Goal: Task Accomplishment & Management: Complete application form

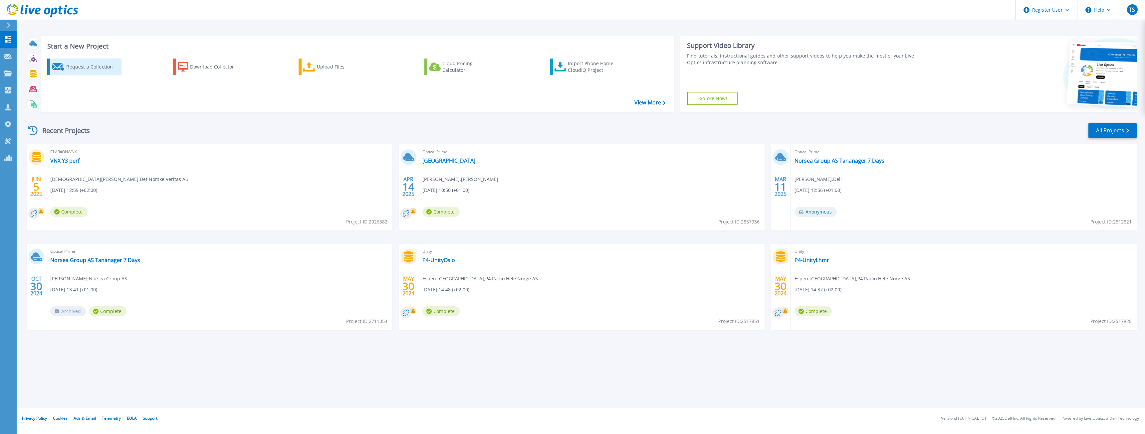
click at [79, 69] on div "Request a Collection" at bounding box center [92, 66] width 53 height 13
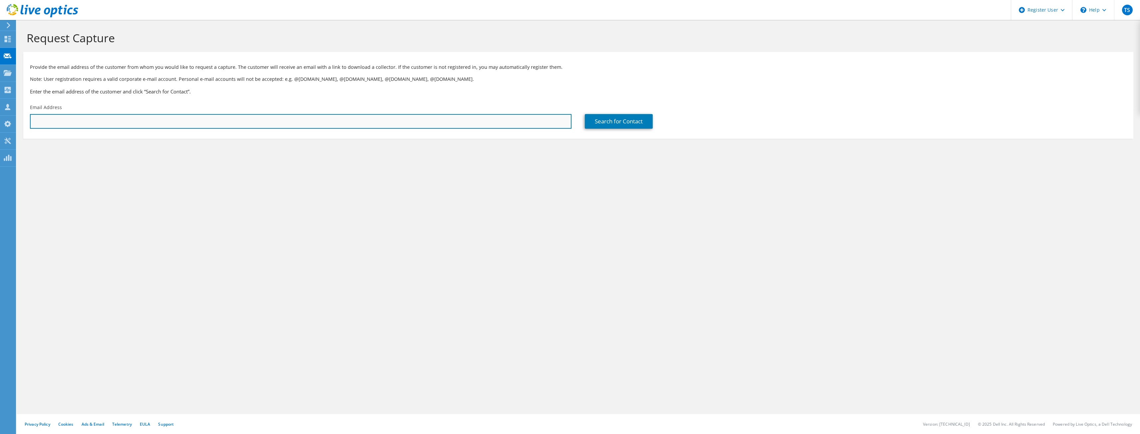
click at [66, 122] on input "text" at bounding box center [301, 121] width 542 height 15
paste input "[PERSON_NAME][EMAIL_ADDRESS][PERSON_NAME][DOMAIN_NAME]"
type input "[PERSON_NAME][EMAIL_ADDRESS][PERSON_NAME][DOMAIN_NAME]"
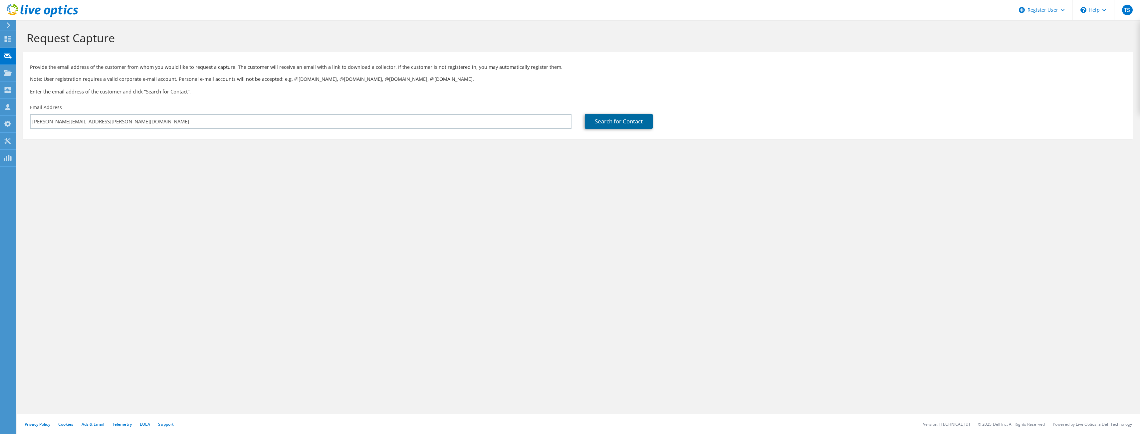
click at [608, 120] on link "Search for Contact" at bounding box center [619, 121] width 68 height 15
type input "Green Mountain AS"
type input "Erik"
type input "AARRESTAD"
type input "[GEOGRAPHIC_DATA]"
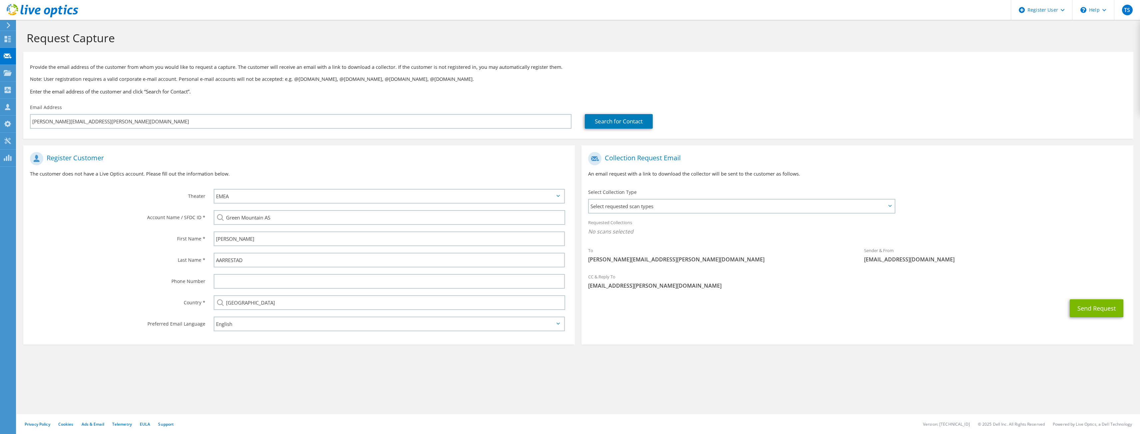
click at [889, 207] on icon at bounding box center [890, 206] width 3 height 2
click at [890, 206] on icon at bounding box center [890, 206] width 3 height 2
click at [886, 207] on span "Select requested scan types" at bounding box center [742, 206] width 306 height 13
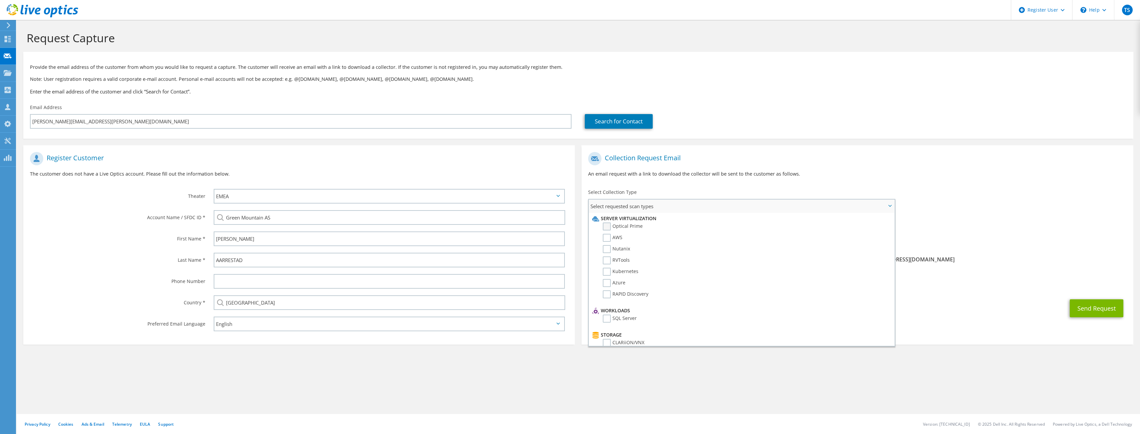
click at [608, 226] on label "Optical Prime" at bounding box center [623, 227] width 40 height 8
click at [0, 0] on input "Optical Prime" at bounding box center [0, 0] width 0 height 0
click at [835, 176] on p "An email request with a link to download the collector will be sent to the cust…" at bounding box center [857, 173] width 538 height 7
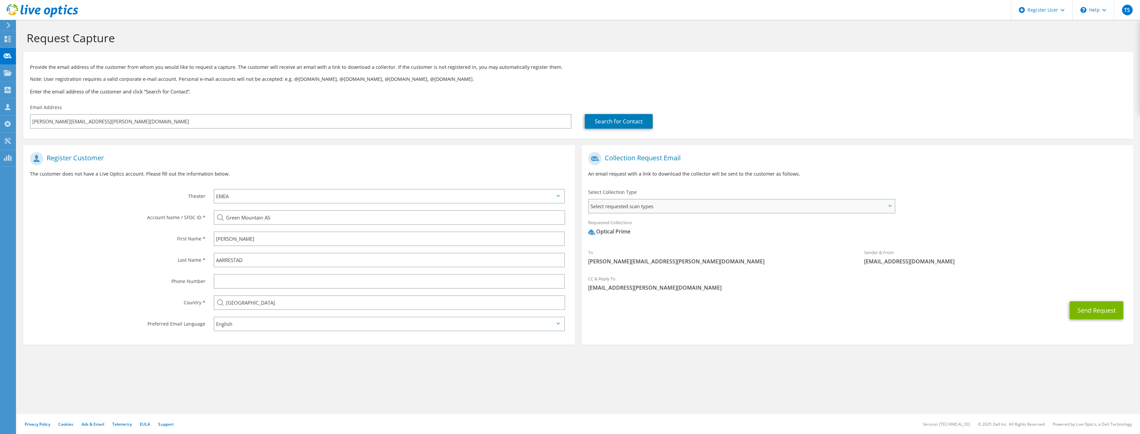
click at [890, 205] on span "Select requested scan types" at bounding box center [742, 206] width 306 height 13
click at [538, 2] on header "TS Dell User Trond Sundem Trond.Sundem@dell.com Dell My Profile Log Out \n Help…" at bounding box center [570, 10] width 1140 height 20
click at [888, 204] on span "Select requested scan types" at bounding box center [742, 206] width 306 height 13
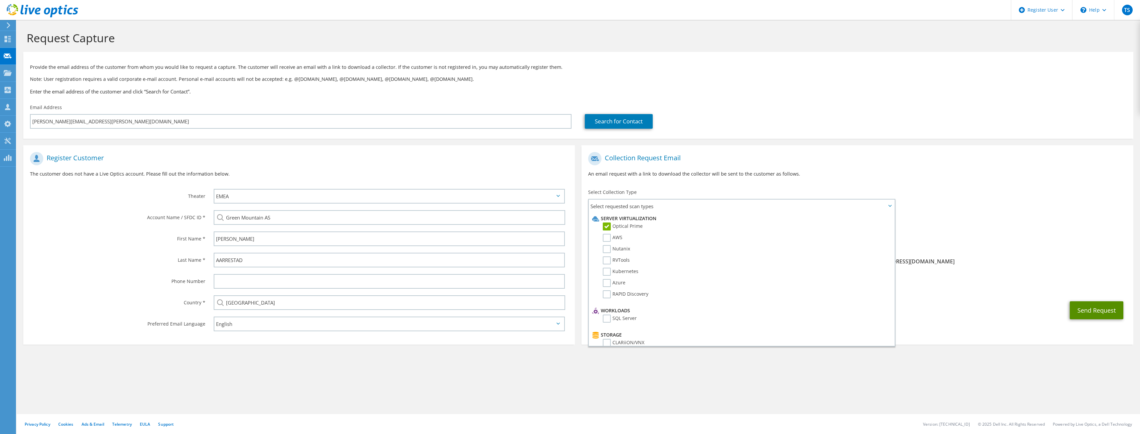
click at [1096, 310] on button "Send Request" at bounding box center [1097, 311] width 54 height 18
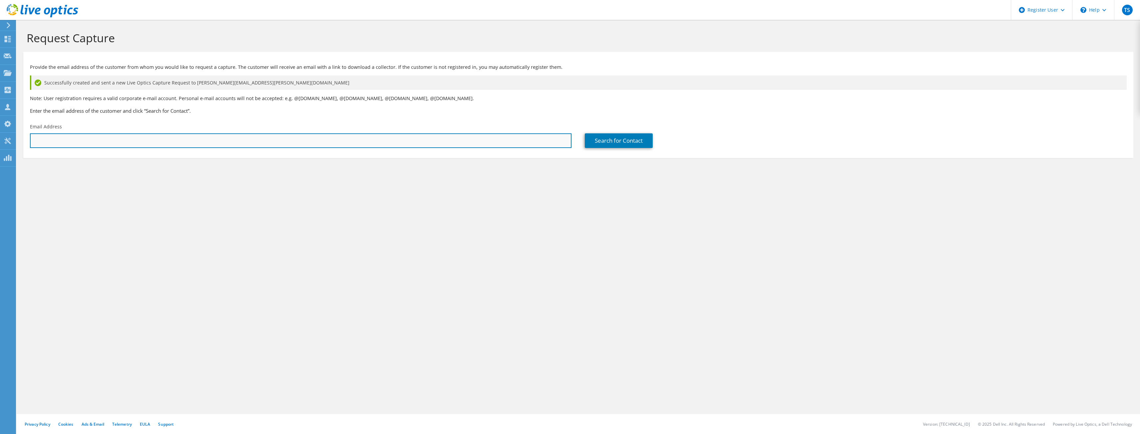
click at [267, 140] on input "text" at bounding box center [301, 141] width 542 height 15
paste input "[PERSON_NAME][EMAIL_ADDRESS][PERSON_NAME][DOMAIN_NAME]"
type input "[PERSON_NAME][EMAIL_ADDRESS][PERSON_NAME][DOMAIN_NAME]"
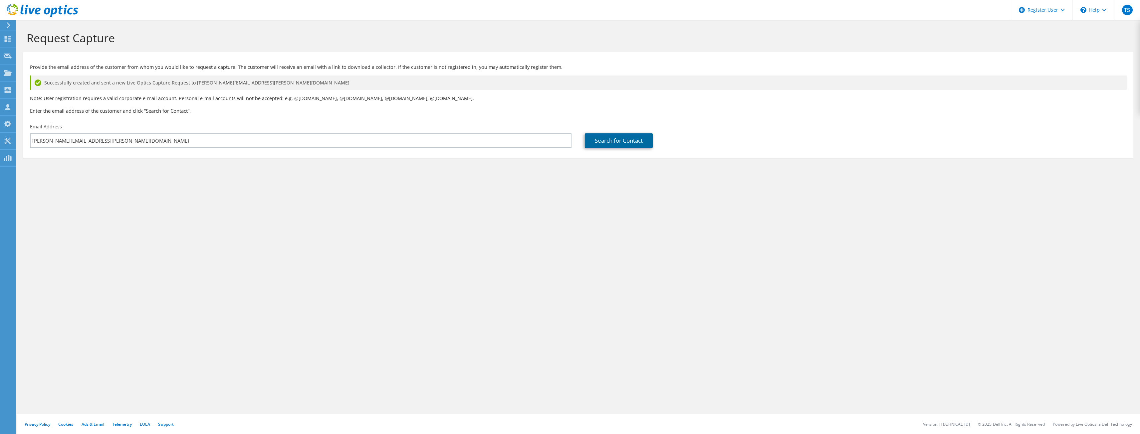
click at [606, 139] on link "Search for Contact" at bounding box center [619, 141] width 68 height 15
type input "Green Mountain AS"
type input "[PERSON_NAME]"
type input "[GEOGRAPHIC_DATA]"
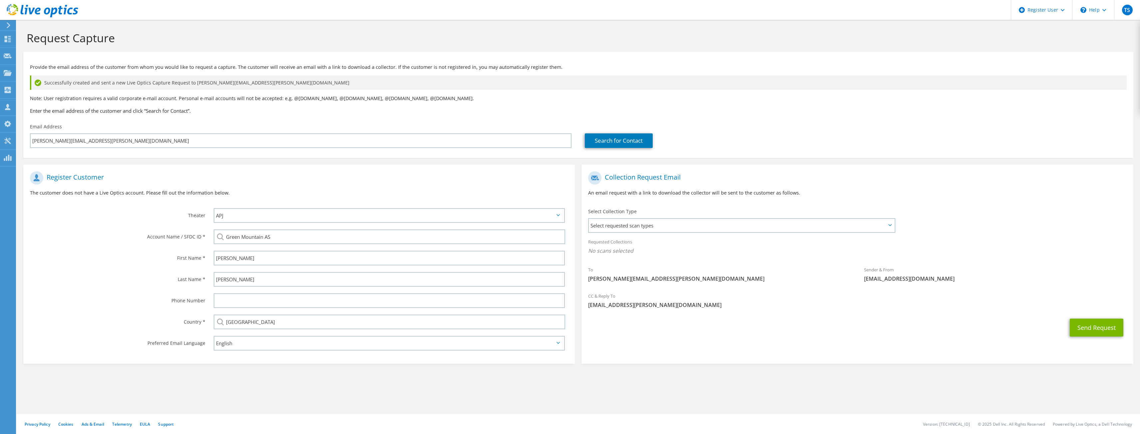
click at [558, 216] on icon at bounding box center [558, 215] width 3 height 2
click at [560, 215] on icon at bounding box center [558, 215] width 3 height 2
click at [833, 227] on span "Select requested scan types" at bounding box center [742, 225] width 306 height 13
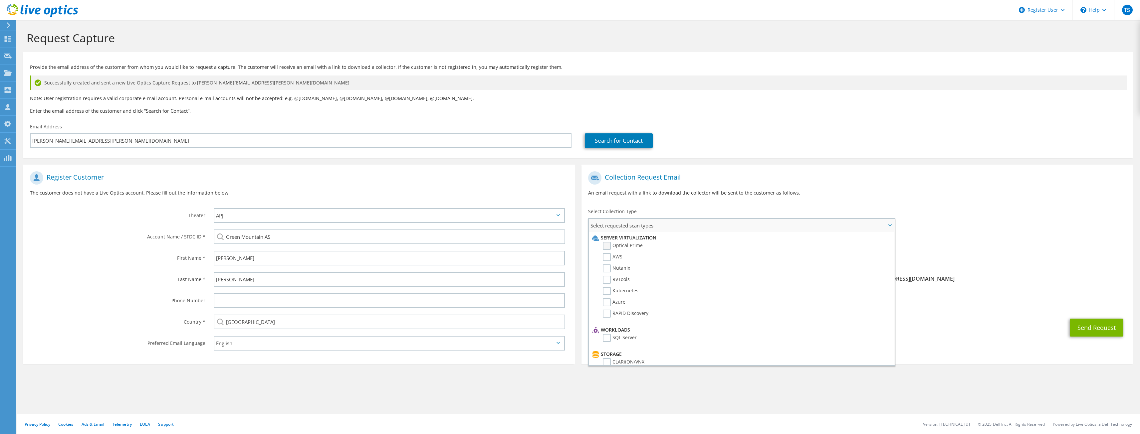
click at [606, 246] on label "Optical Prime" at bounding box center [623, 246] width 40 height 8
click at [0, 0] on input "Optical Prime" at bounding box center [0, 0] width 0 height 0
click at [907, 193] on p "An email request with a link to download the collector will be sent to the cust…" at bounding box center [857, 192] width 538 height 7
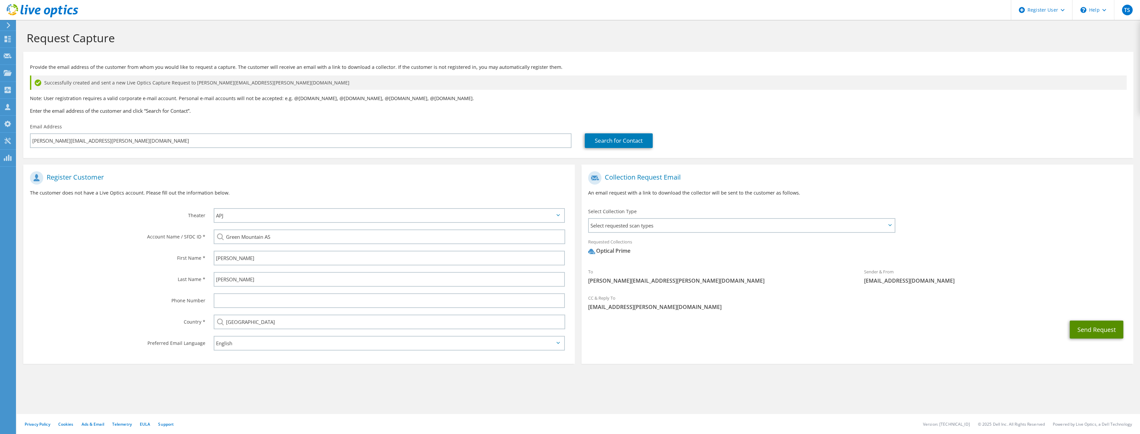
click at [1100, 330] on button "Send Request" at bounding box center [1097, 330] width 54 height 18
